Goal: Information Seeking & Learning: Learn about a topic

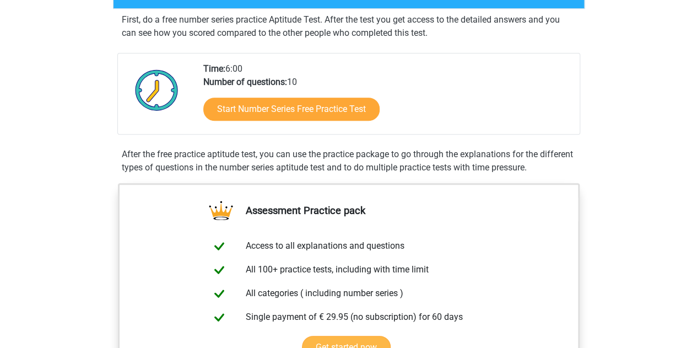
scroll to position [276, 0]
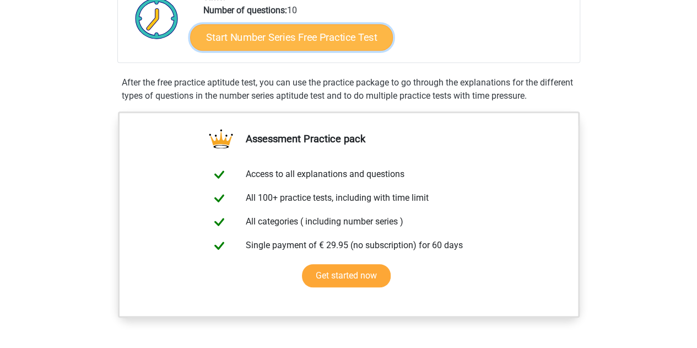
click at [339, 37] on link "Start Number Series Free Practice Test" at bounding box center [291, 37] width 203 height 26
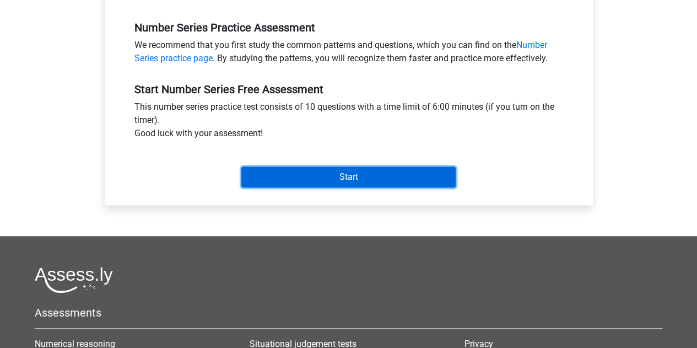
click at [390, 169] on input "Start" at bounding box center [349, 177] width 214 height 21
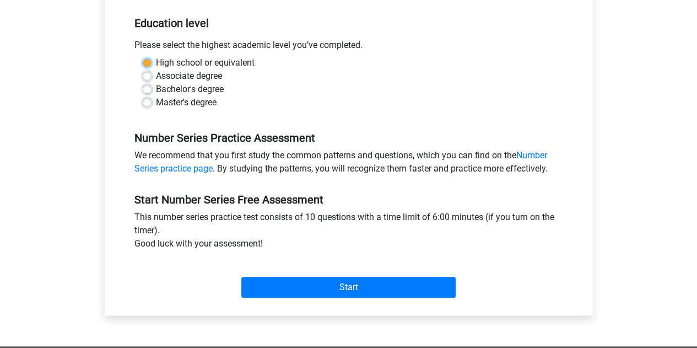
scroll to position [166, 0]
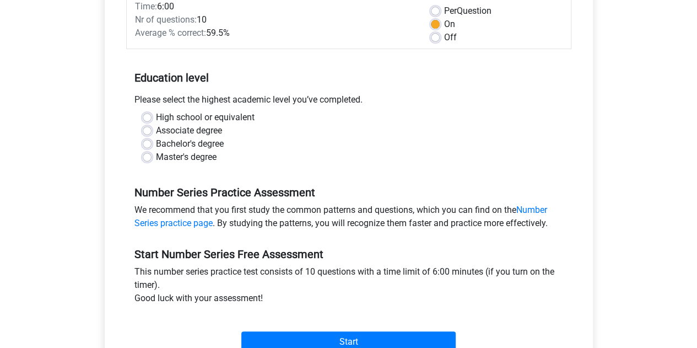
click at [151, 208] on div "We recommend that you first study the common patterns and questions, which you …" at bounding box center [349, 218] width 446 height 31
click at [156, 158] on label "Master's degree" at bounding box center [186, 157] width 61 height 13
click at [146, 158] on input "Master's degree" at bounding box center [147, 156] width 9 height 11
radio input "true"
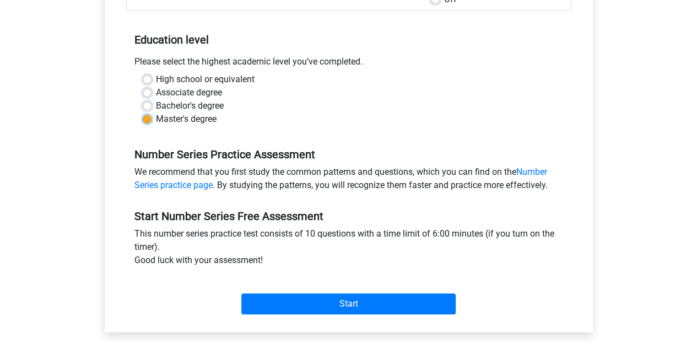
scroll to position [221, 0]
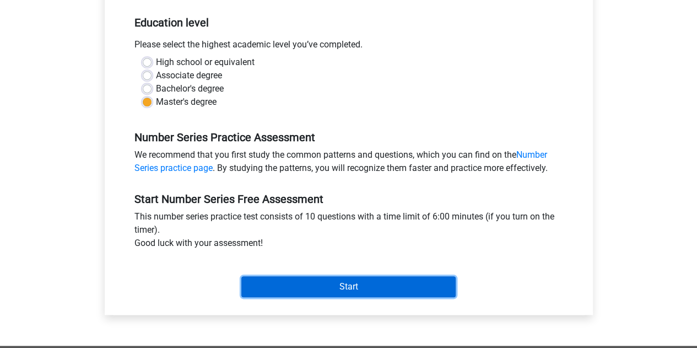
click at [319, 285] on input "Start" at bounding box center [349, 286] width 214 height 21
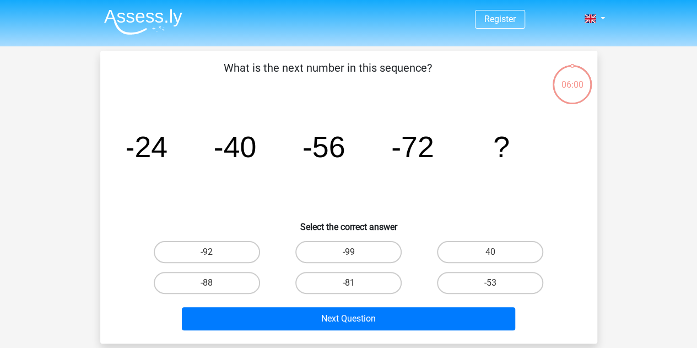
scroll to position [55, 0]
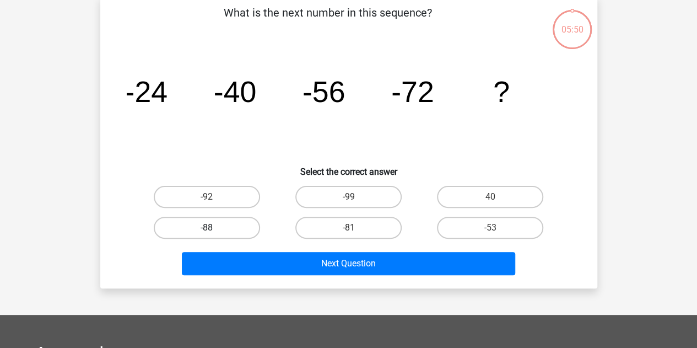
click at [242, 225] on label "-88" at bounding box center [207, 228] width 106 height 22
click at [214, 228] on input "-88" at bounding box center [210, 231] width 7 height 7
radio input "true"
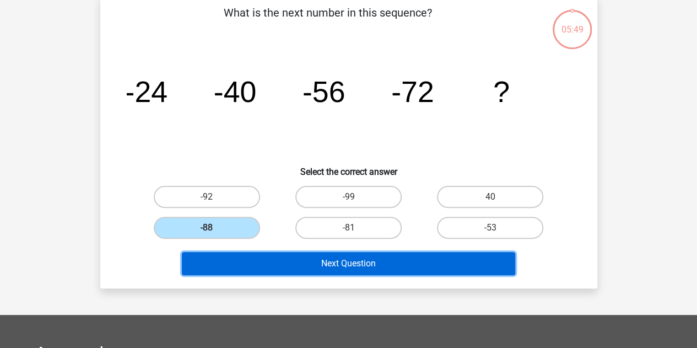
click at [277, 263] on button "Next Question" at bounding box center [349, 263] width 334 height 23
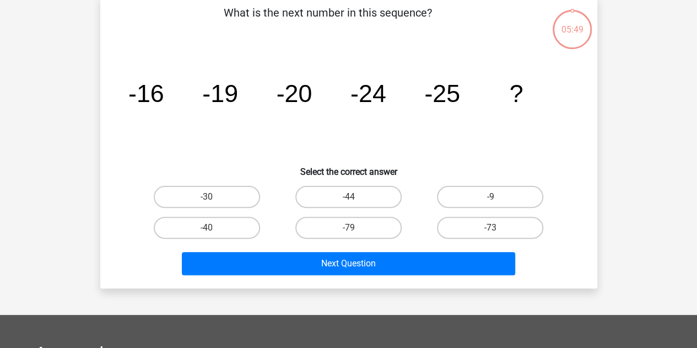
scroll to position [51, 0]
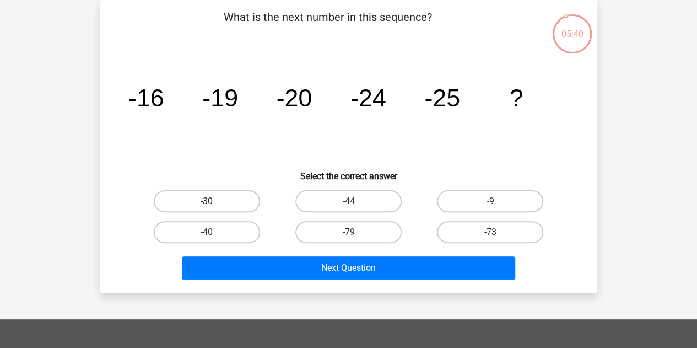
click at [243, 200] on label "-30" at bounding box center [207, 201] width 106 height 22
click at [214, 201] on input "-30" at bounding box center [210, 204] width 7 height 7
radio input "true"
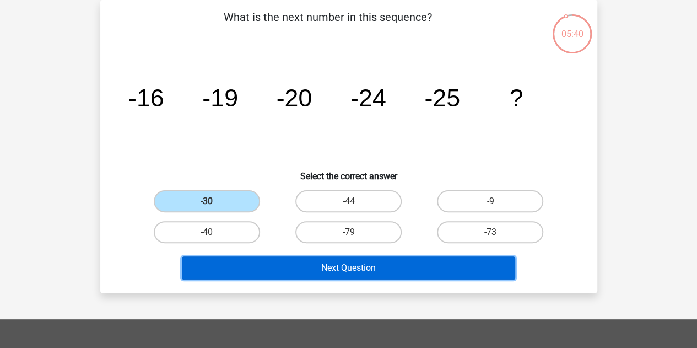
click at [287, 265] on button "Next Question" at bounding box center [349, 267] width 334 height 23
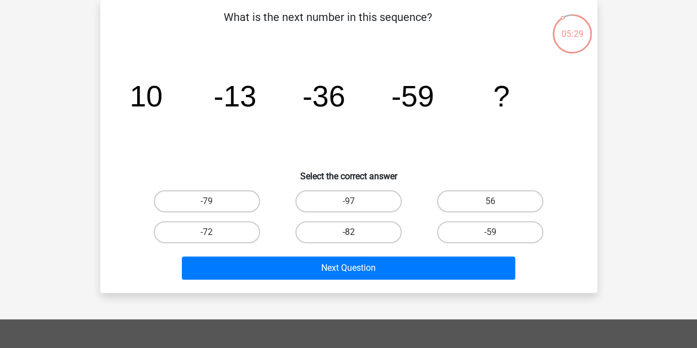
click at [357, 241] on label "-82" at bounding box center [349, 232] width 106 height 22
click at [356, 239] on input "-82" at bounding box center [351, 235] width 7 height 7
radio input "true"
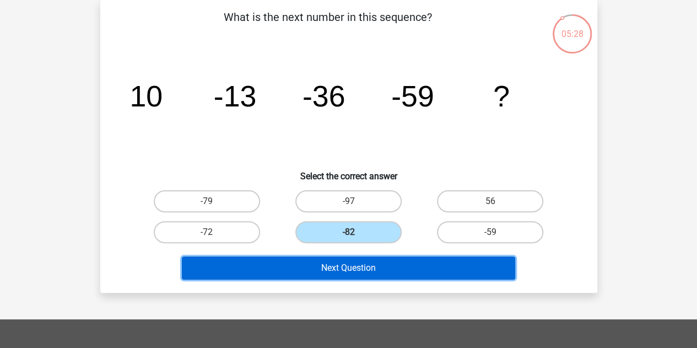
click at [367, 266] on button "Next Question" at bounding box center [349, 267] width 334 height 23
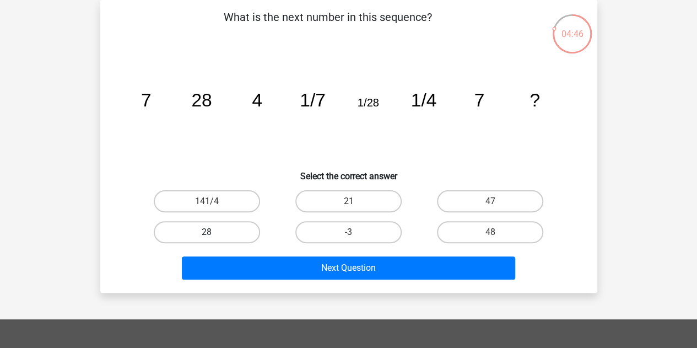
click at [216, 233] on label "28" at bounding box center [207, 232] width 106 height 22
click at [214, 233] on input "28" at bounding box center [210, 235] width 7 height 7
radio input "true"
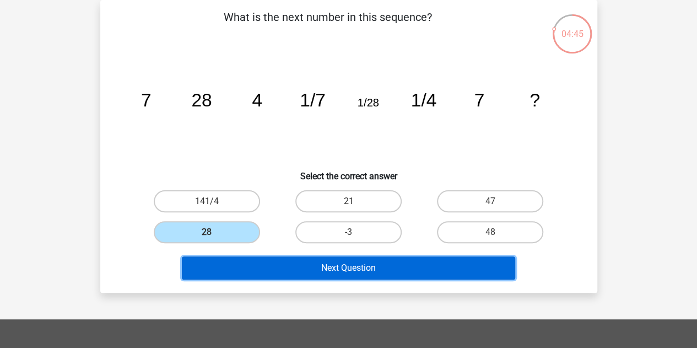
click at [256, 273] on button "Next Question" at bounding box center [349, 267] width 334 height 23
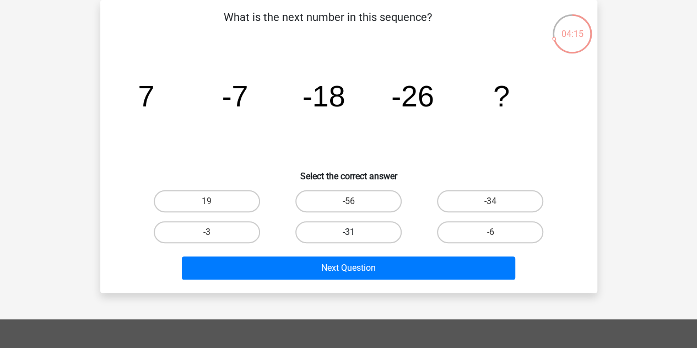
click at [366, 226] on label "-31" at bounding box center [349, 232] width 106 height 22
click at [356, 232] on input "-31" at bounding box center [351, 235] width 7 height 7
radio input "true"
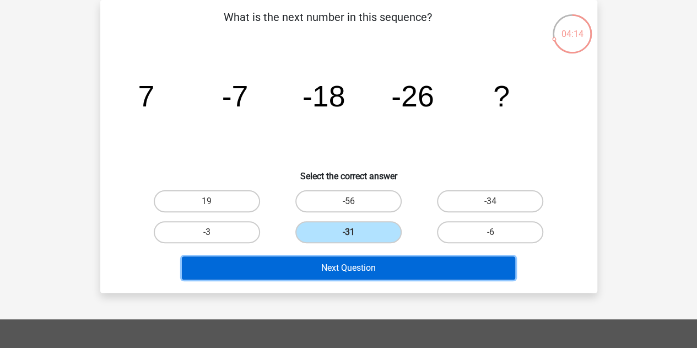
click at [362, 271] on button "Next Question" at bounding box center [349, 267] width 334 height 23
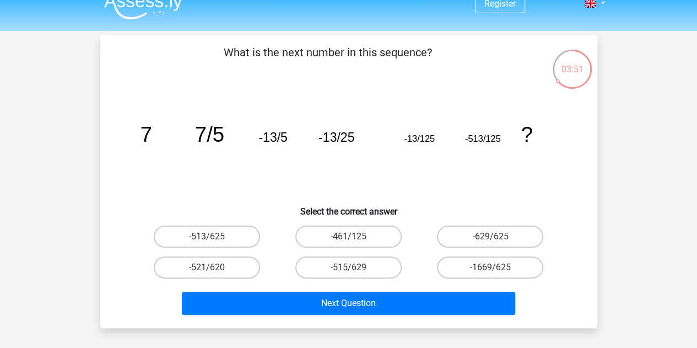
scroll to position [55, 0]
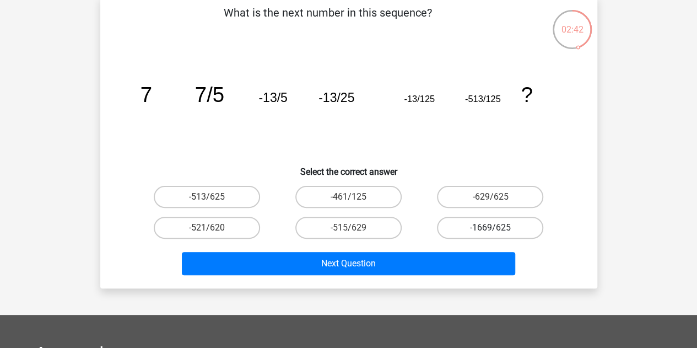
click at [484, 228] on label "-1669/625" at bounding box center [490, 228] width 106 height 22
click at [491, 228] on input "-1669/625" at bounding box center [494, 231] width 7 height 7
radio input "true"
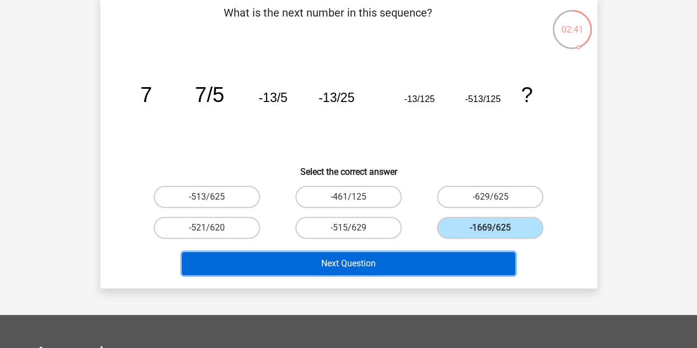
click at [403, 267] on button "Next Question" at bounding box center [349, 263] width 334 height 23
